Goal: Information Seeking & Learning: Learn about a topic

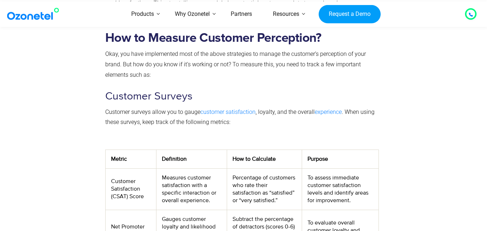
scroll to position [2054, 0]
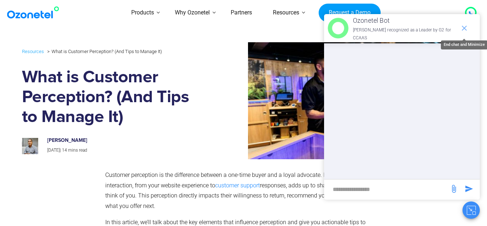
click at [466, 21] on span "end chat or minimize" at bounding box center [464, 28] width 14 height 14
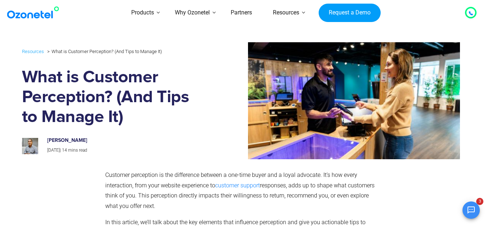
scroll to position [51, 0]
